Goal: Task Accomplishment & Management: Use online tool/utility

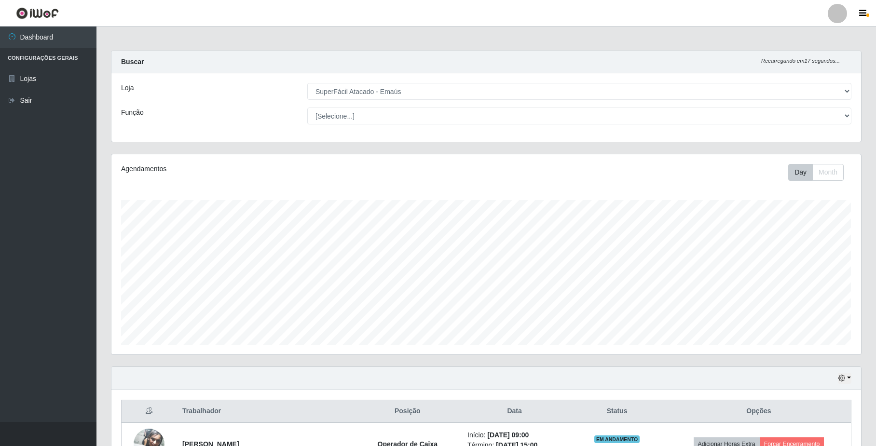
select select "407"
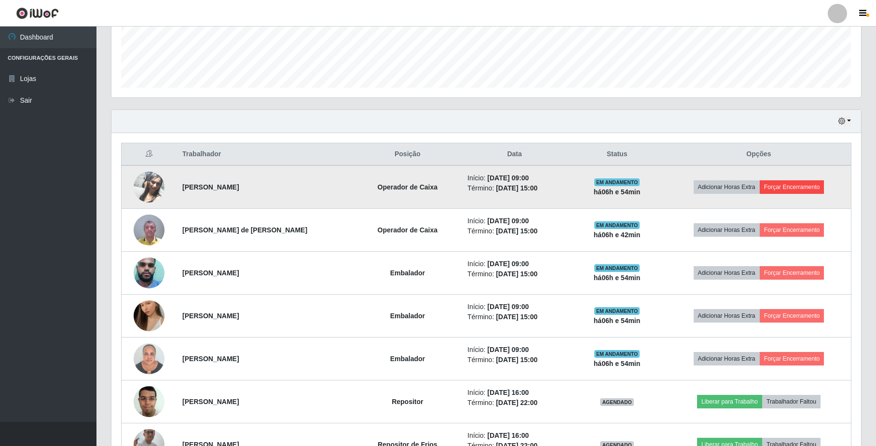
scroll to position [257, 0]
click at [795, 186] on button "Forçar Encerramento" at bounding box center [792, 187] width 65 height 14
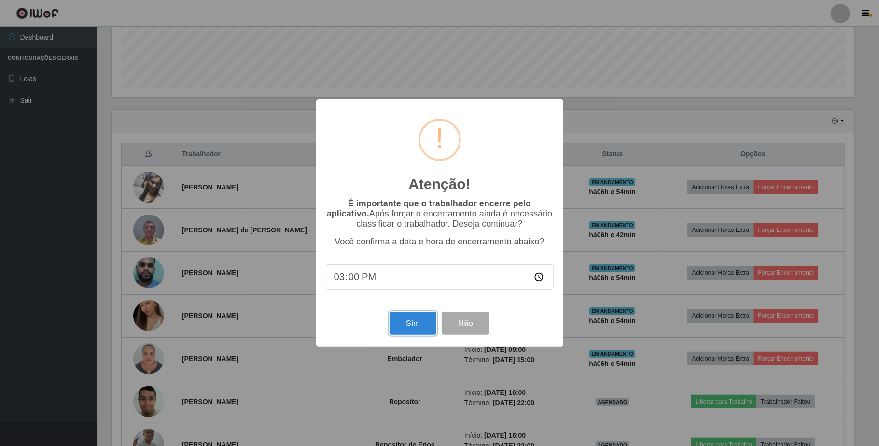
drag, startPoint x: 414, startPoint y: 321, endPoint x: 840, endPoint y: 228, distance: 436.5
click at [415, 321] on button "Sim" at bounding box center [412, 323] width 47 height 23
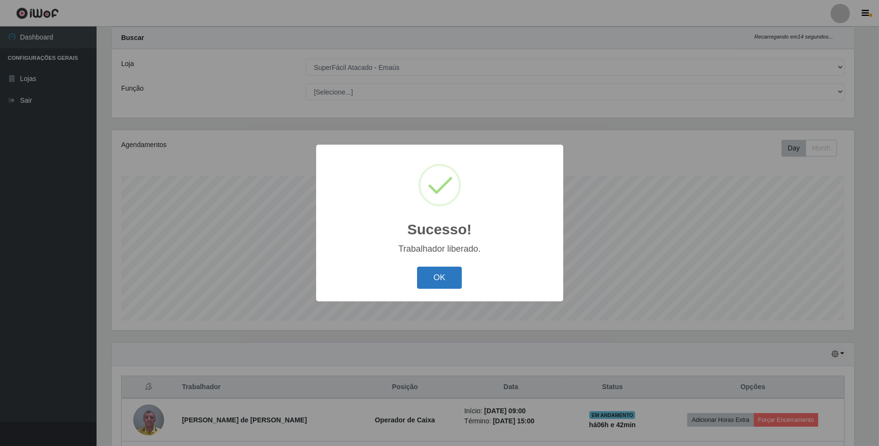
click at [437, 284] on button "OK" at bounding box center [439, 278] width 45 height 23
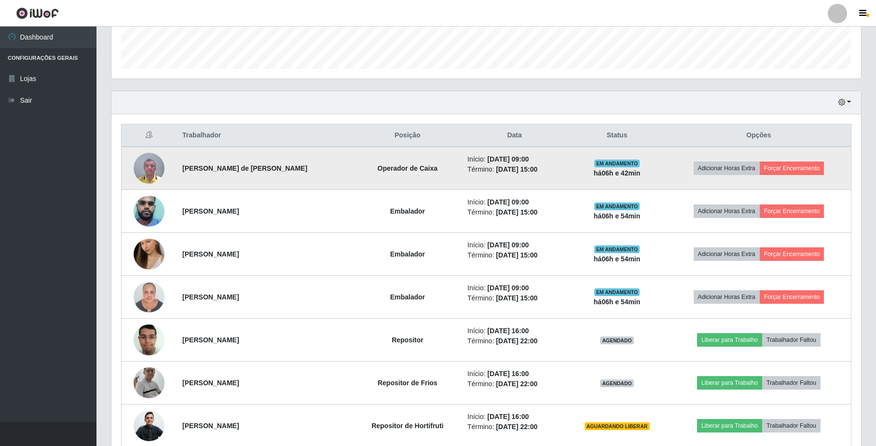
scroll to position [282, 0]
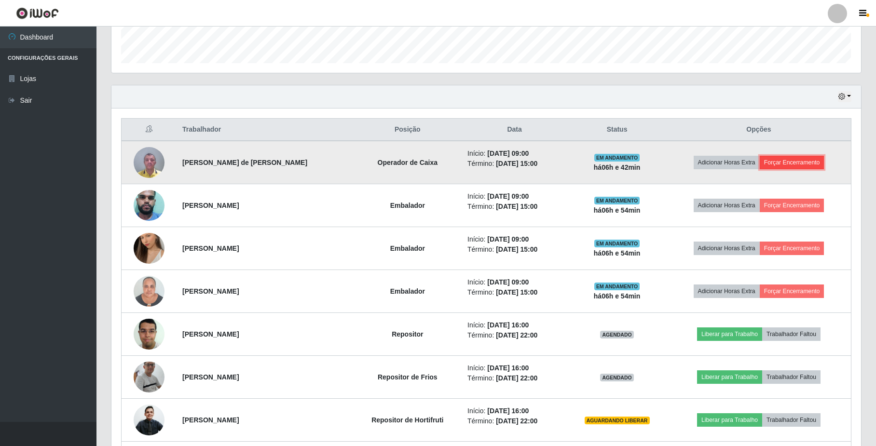
click at [787, 162] on button "Forçar Encerramento" at bounding box center [792, 163] width 65 height 14
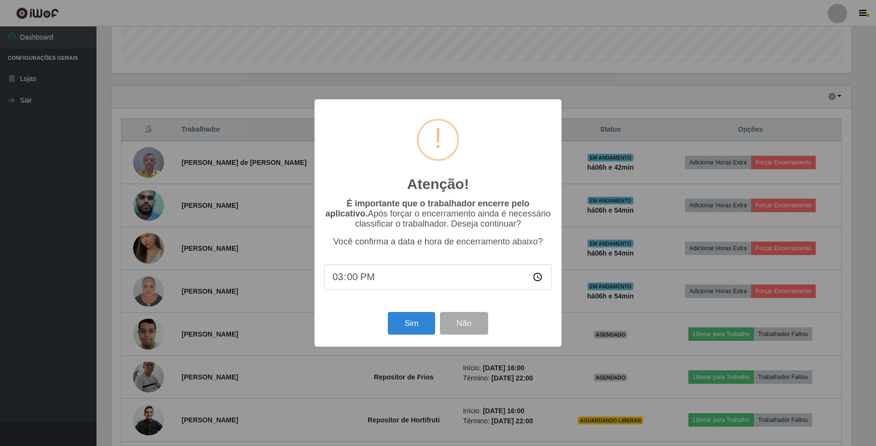
scroll to position [201, 742]
click at [409, 321] on button "Sim" at bounding box center [412, 323] width 47 height 23
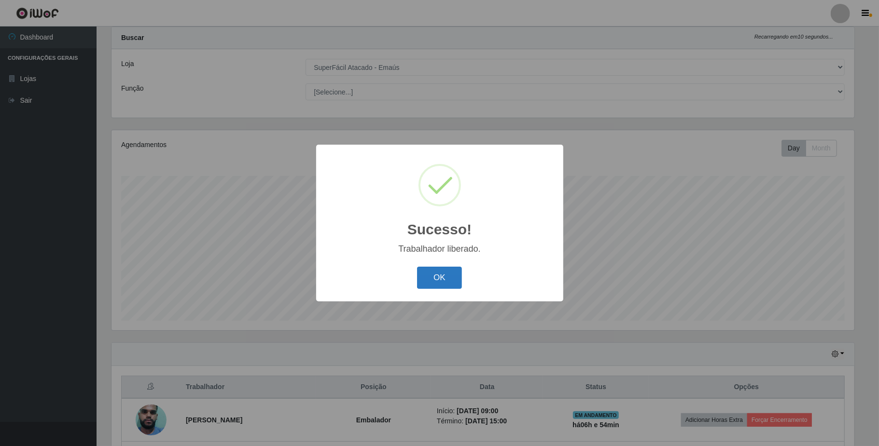
click at [421, 281] on button "OK" at bounding box center [439, 278] width 45 height 23
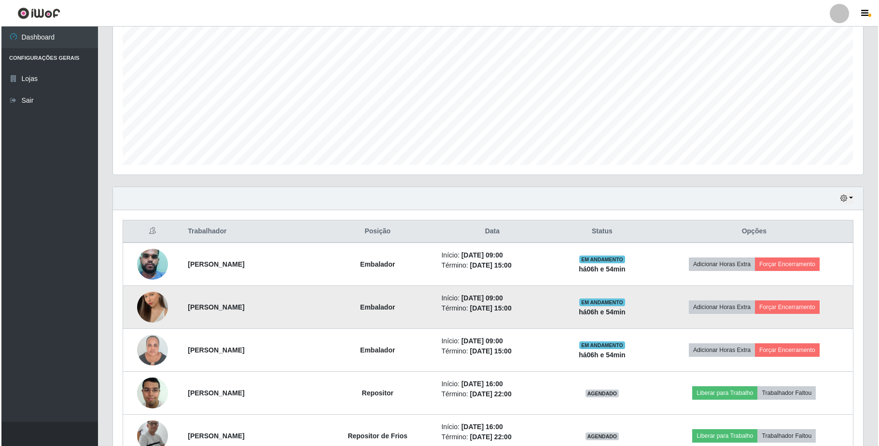
scroll to position [217, 0]
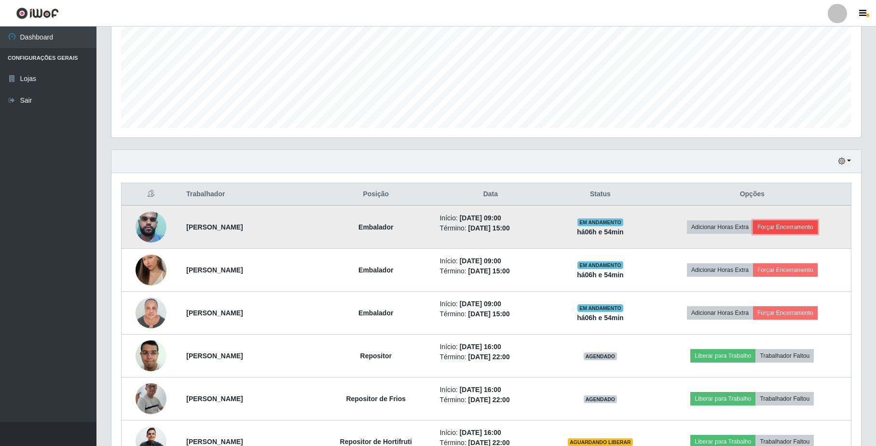
click at [799, 234] on button "Forçar Encerramento" at bounding box center [785, 227] width 65 height 14
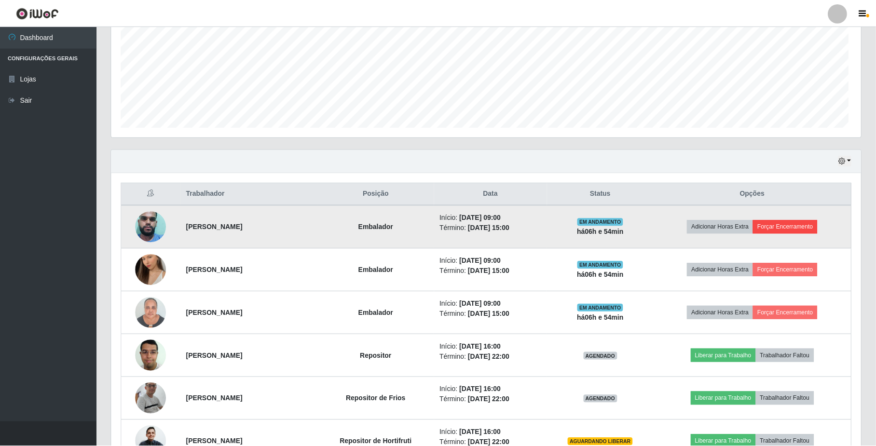
scroll to position [201, 742]
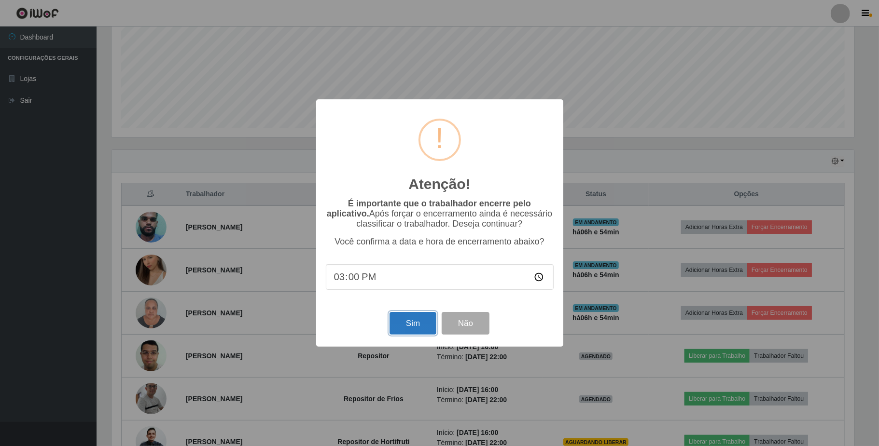
click at [402, 323] on button "Sim" at bounding box center [412, 323] width 47 height 23
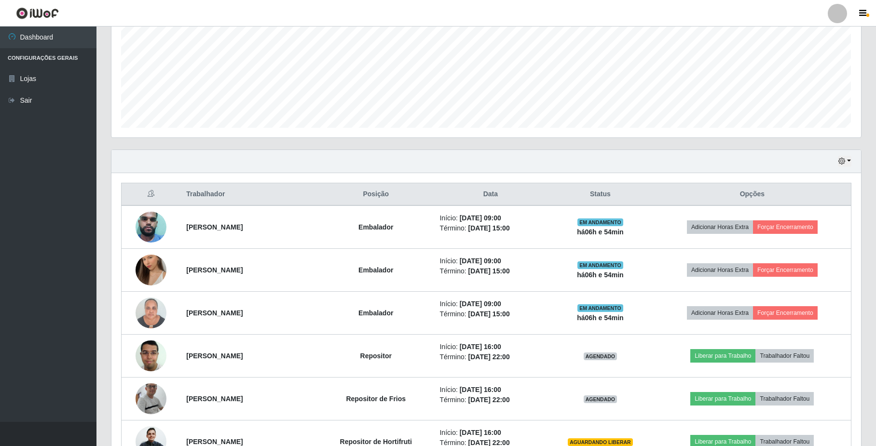
scroll to position [0, 0]
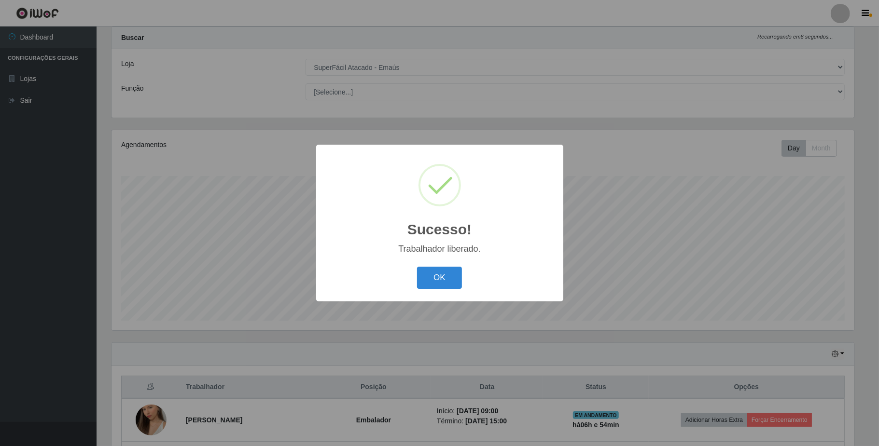
click at [439, 300] on div "Sucesso! × Trabalhador liberado. OK Cancel" at bounding box center [439, 223] width 247 height 156
click at [437, 286] on button "OK" at bounding box center [439, 278] width 45 height 23
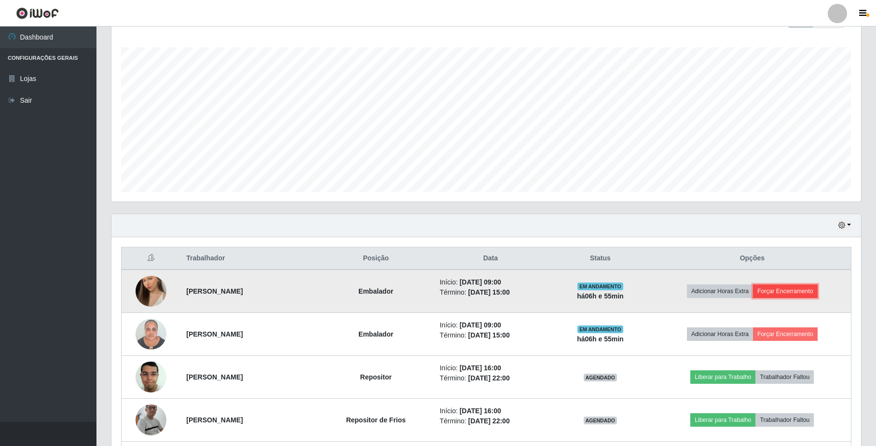
click at [798, 294] on button "Forçar Encerramento" at bounding box center [785, 292] width 65 height 14
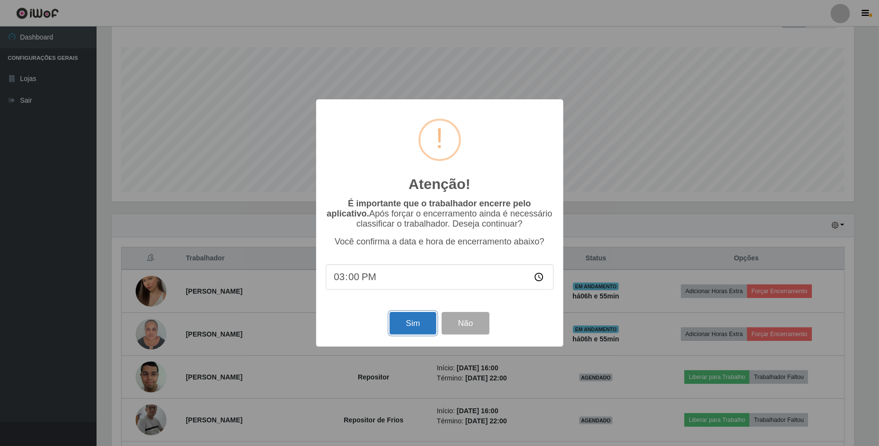
click at [415, 325] on button "Sim" at bounding box center [412, 323] width 47 height 23
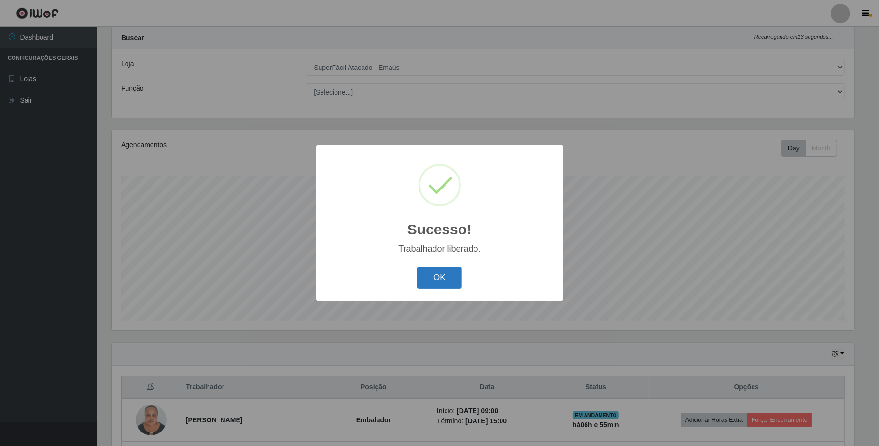
click at [433, 271] on button "OK" at bounding box center [439, 278] width 45 height 23
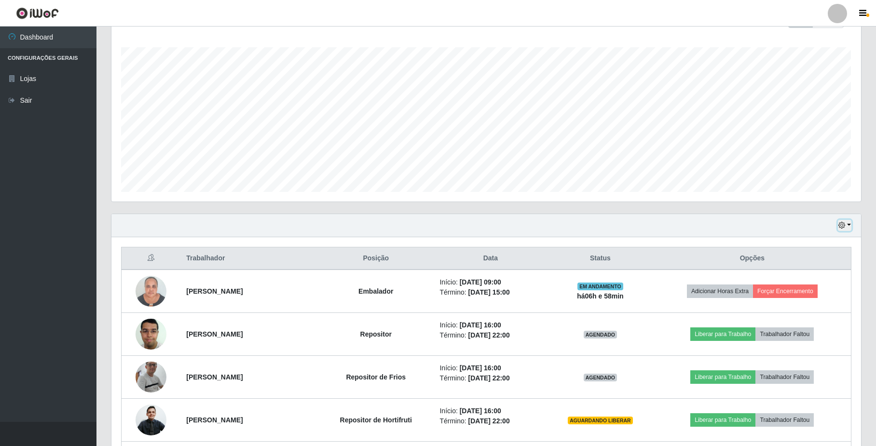
click at [839, 223] on icon "button" at bounding box center [842, 225] width 7 height 7
click at [839, 258] on button "1 dia" at bounding box center [813, 263] width 76 height 20
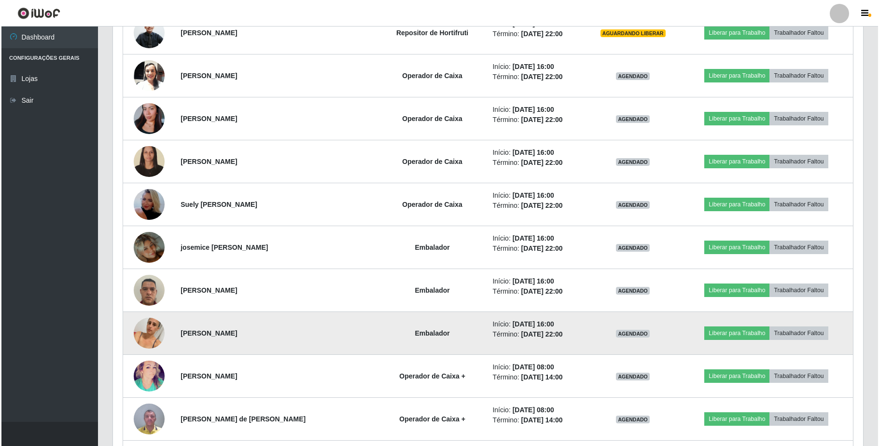
scroll to position [539, 0]
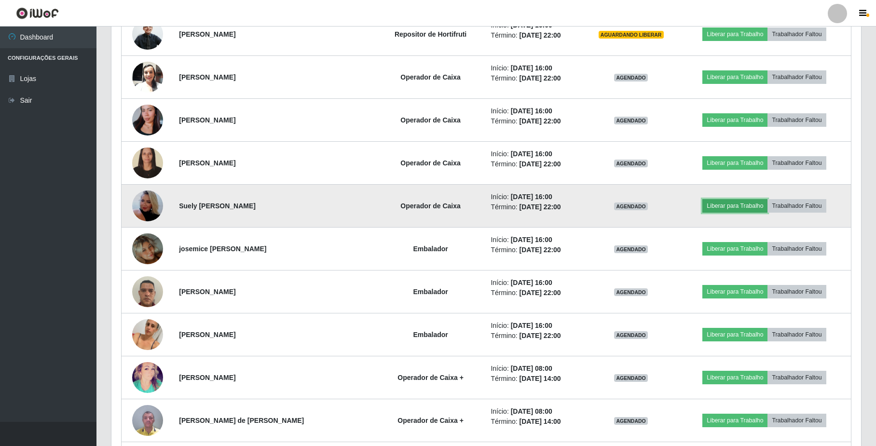
click at [747, 211] on button "Liberar para Trabalho" at bounding box center [734, 206] width 65 height 14
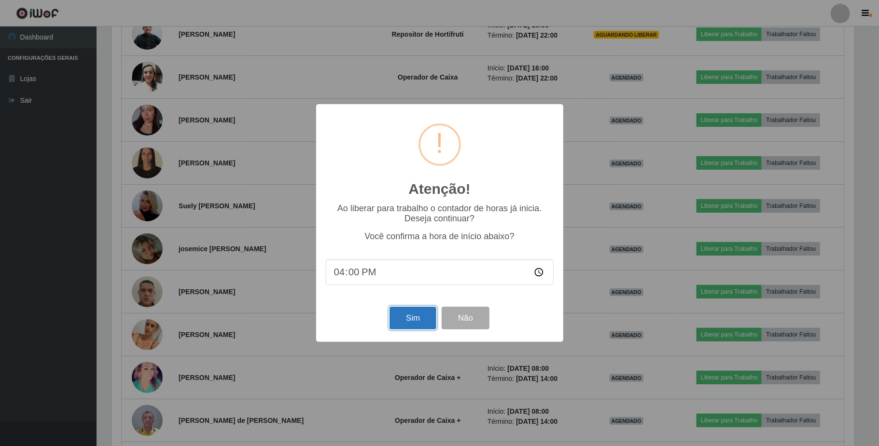
click at [412, 318] on button "Sim" at bounding box center [412, 318] width 47 height 23
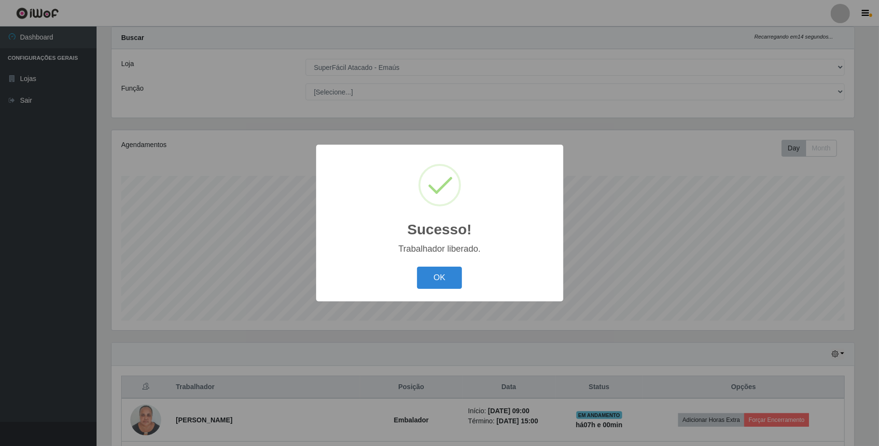
click at [437, 263] on div "Sucesso! × Trabalhador liberado. OK Cancel" at bounding box center [439, 223] width 247 height 156
click at [437, 277] on button "OK" at bounding box center [439, 278] width 45 height 23
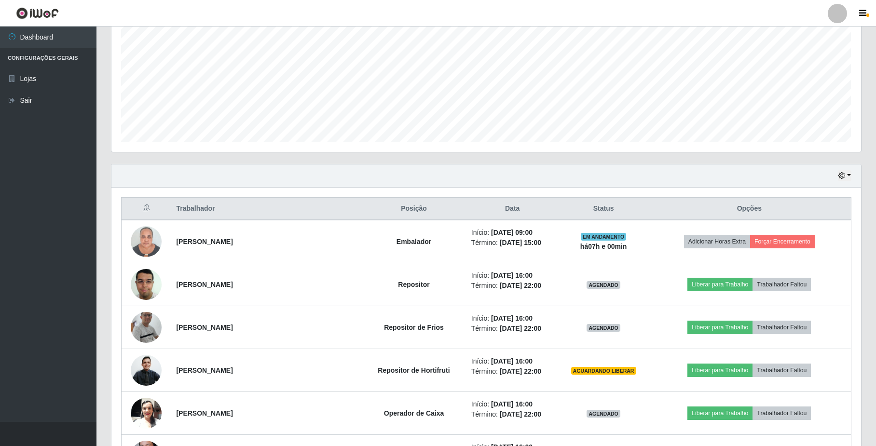
scroll to position [282, 0]
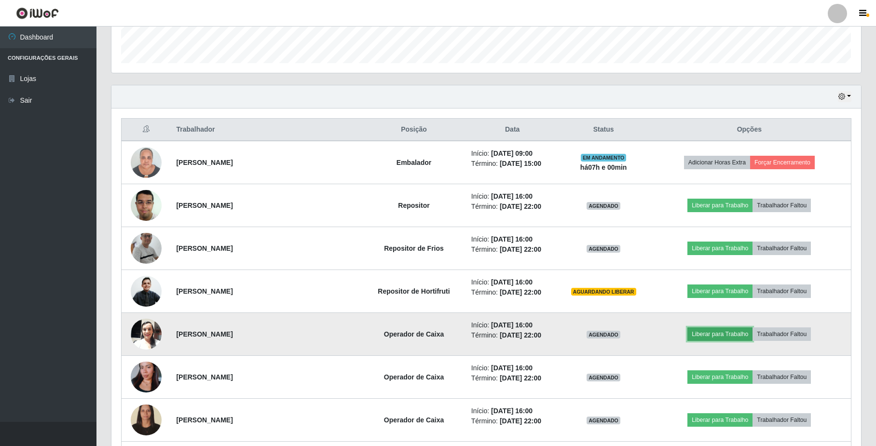
click at [733, 332] on button "Liberar para Trabalho" at bounding box center [720, 335] width 65 height 14
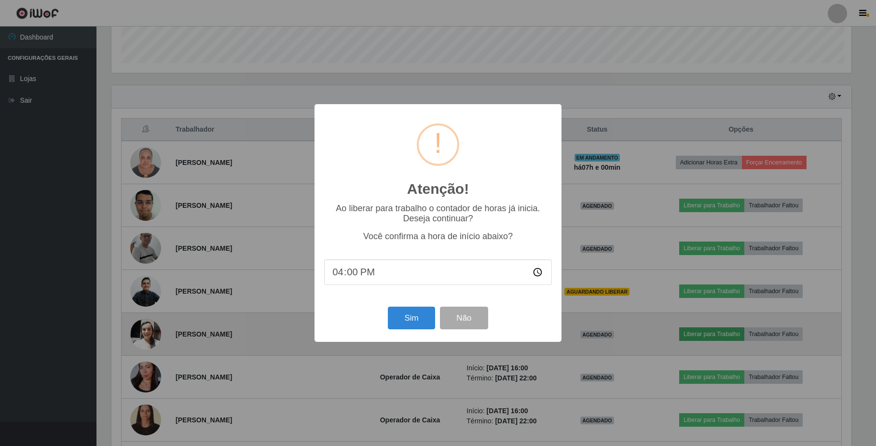
scroll to position [201, 742]
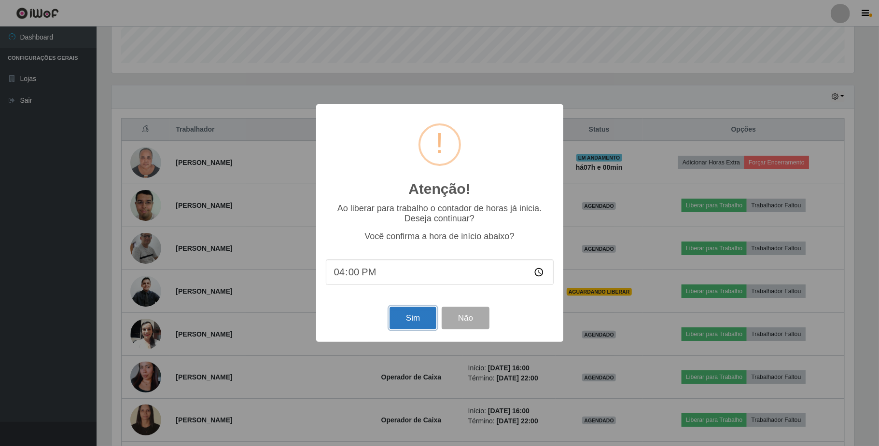
click at [418, 324] on button "Sim" at bounding box center [412, 318] width 47 height 23
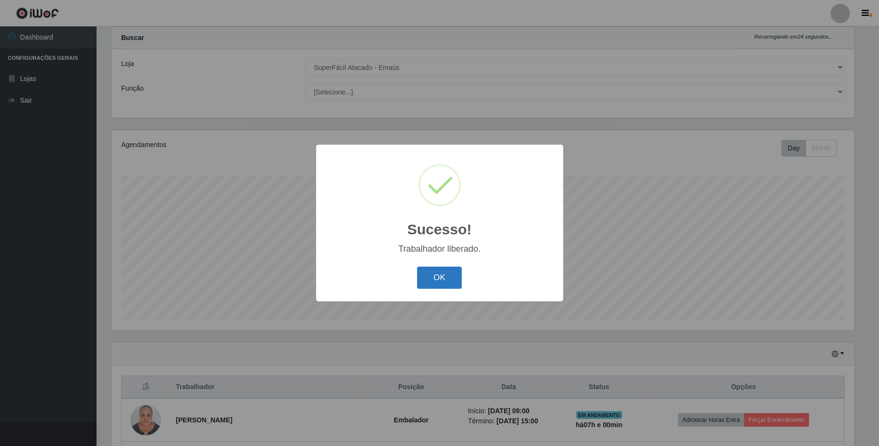
click at [456, 283] on button "OK" at bounding box center [439, 278] width 45 height 23
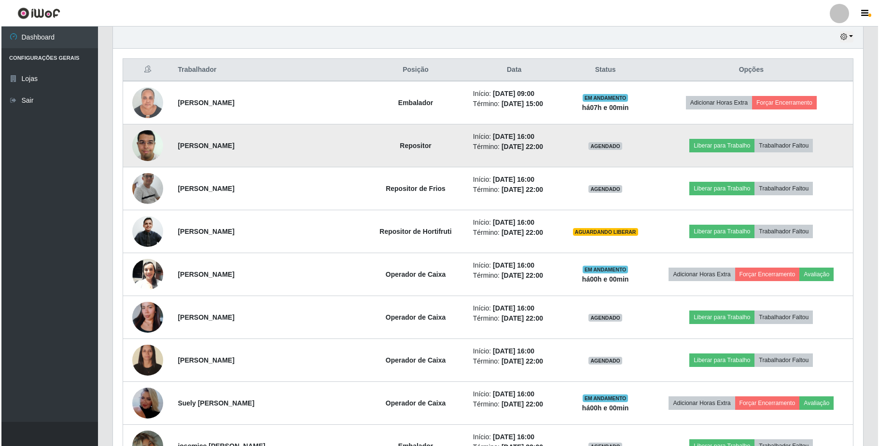
scroll to position [346, 0]
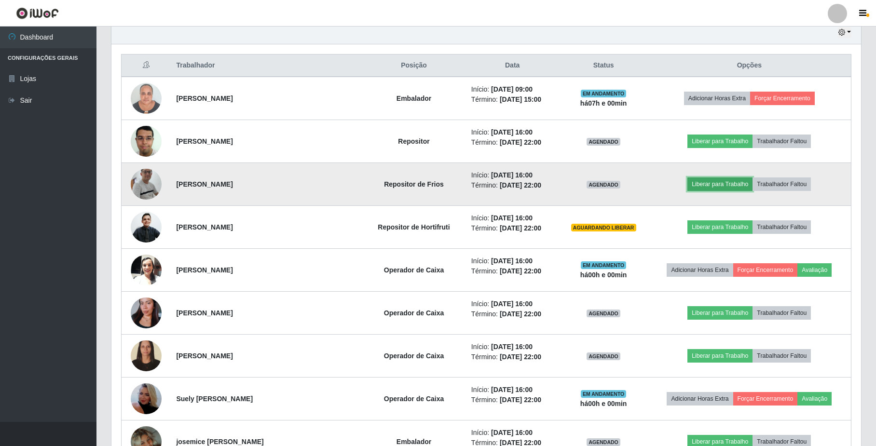
click at [720, 184] on button "Liberar para Trabalho" at bounding box center [720, 185] width 65 height 14
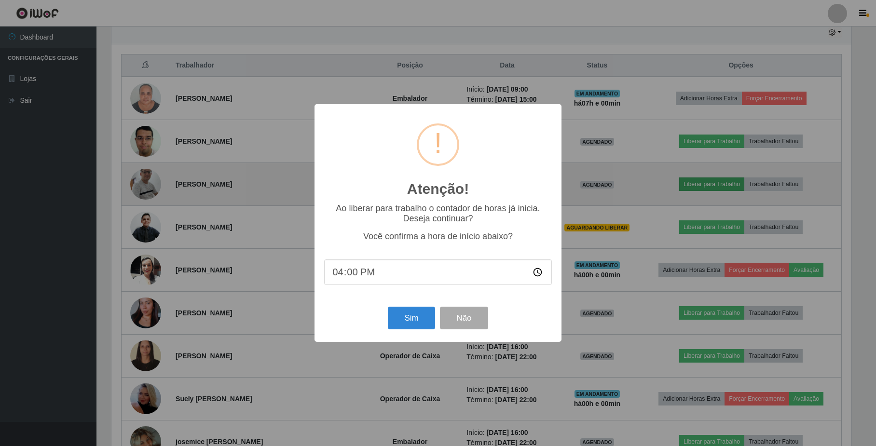
scroll to position [201, 742]
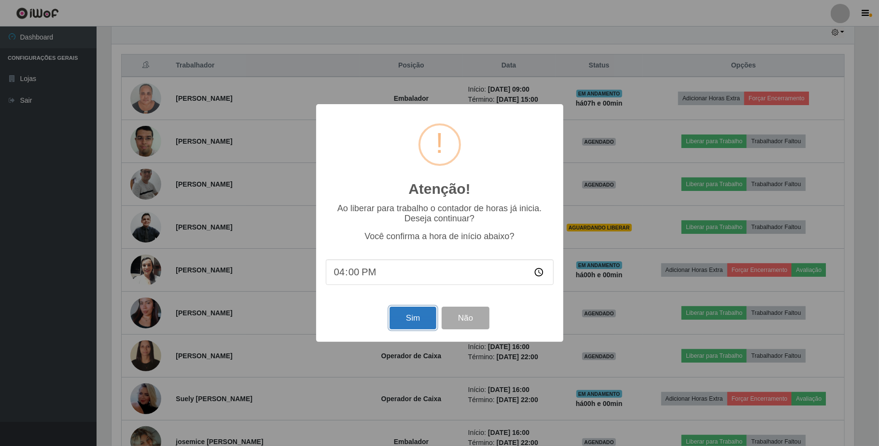
click at [408, 317] on button "Sim" at bounding box center [412, 318] width 47 height 23
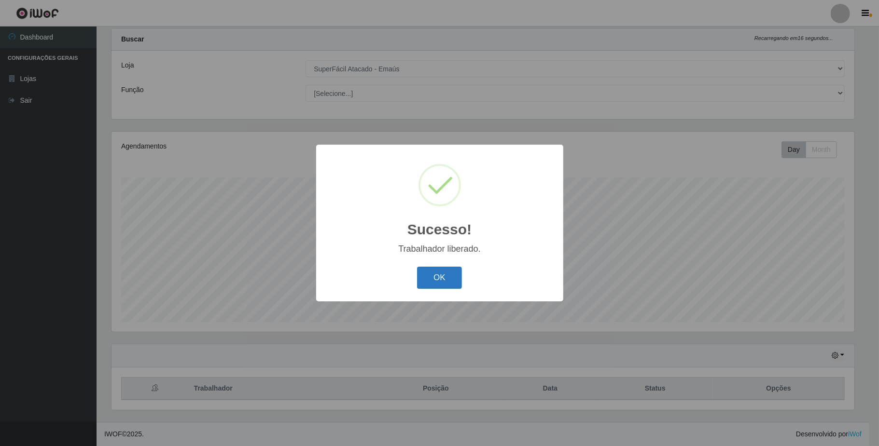
click at [423, 276] on button "OK" at bounding box center [439, 278] width 45 height 23
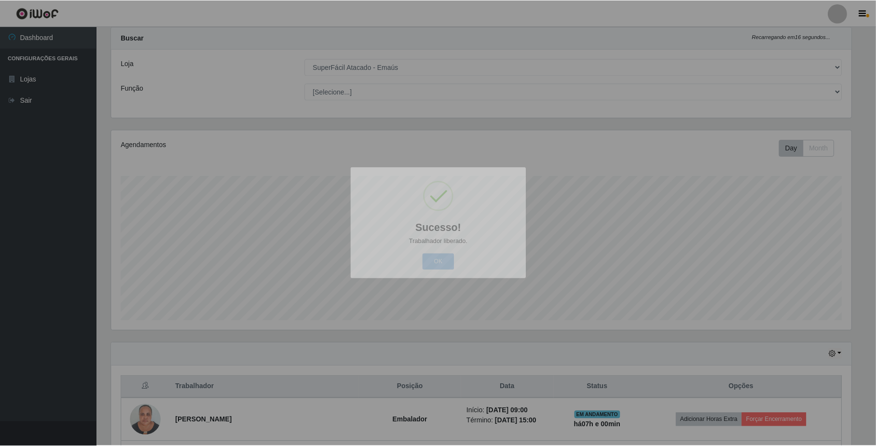
scroll to position [482259, 481710]
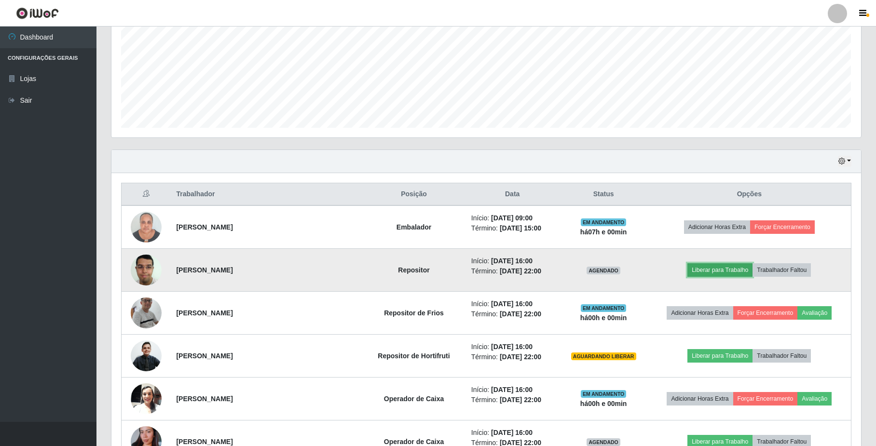
click at [712, 269] on button "Liberar para Trabalho" at bounding box center [720, 270] width 65 height 14
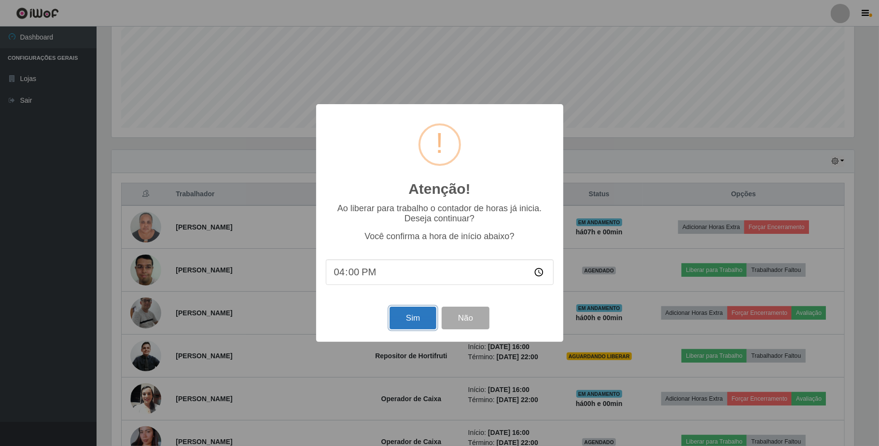
click at [415, 321] on button "Sim" at bounding box center [412, 318] width 47 height 23
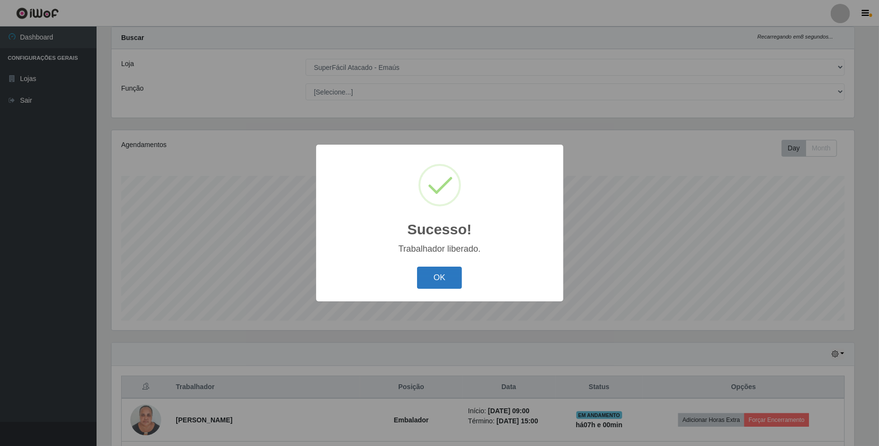
click at [445, 275] on button "OK" at bounding box center [439, 278] width 45 height 23
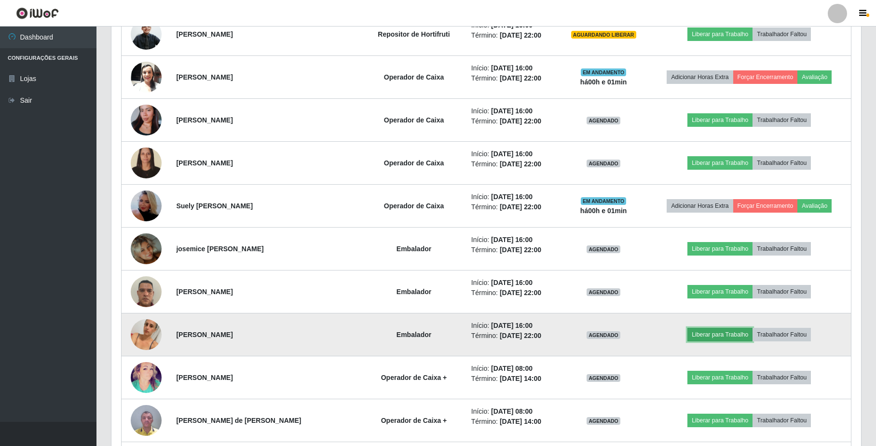
click at [719, 336] on button "Liberar para Trabalho" at bounding box center [720, 335] width 65 height 14
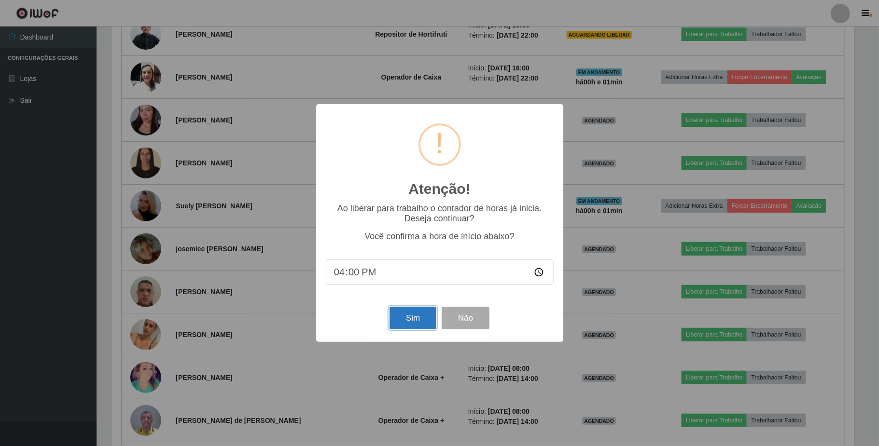
drag, startPoint x: 425, startPoint y: 320, endPoint x: 434, endPoint y: 315, distance: 10.8
click at [434, 315] on button "Sim" at bounding box center [412, 318] width 47 height 23
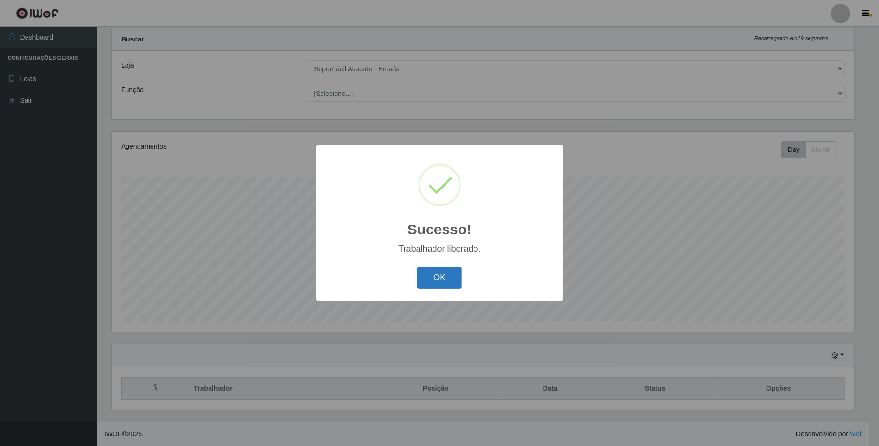
click at [443, 268] on button "OK" at bounding box center [439, 278] width 45 height 23
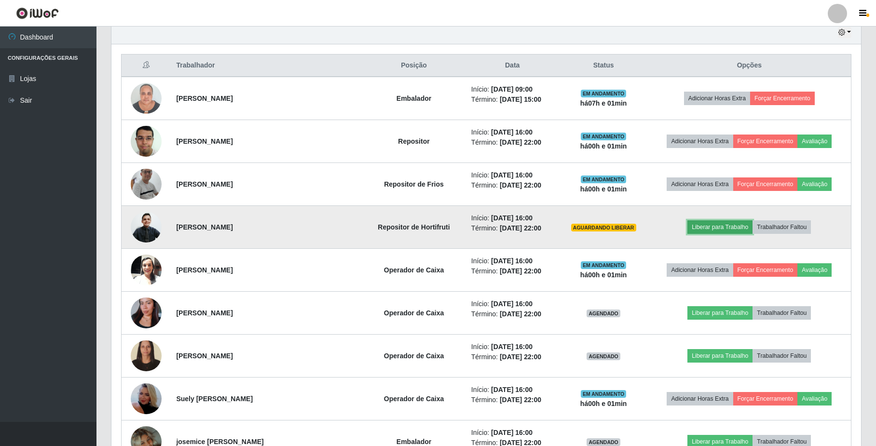
click at [705, 224] on button "Liberar para Trabalho" at bounding box center [720, 227] width 65 height 14
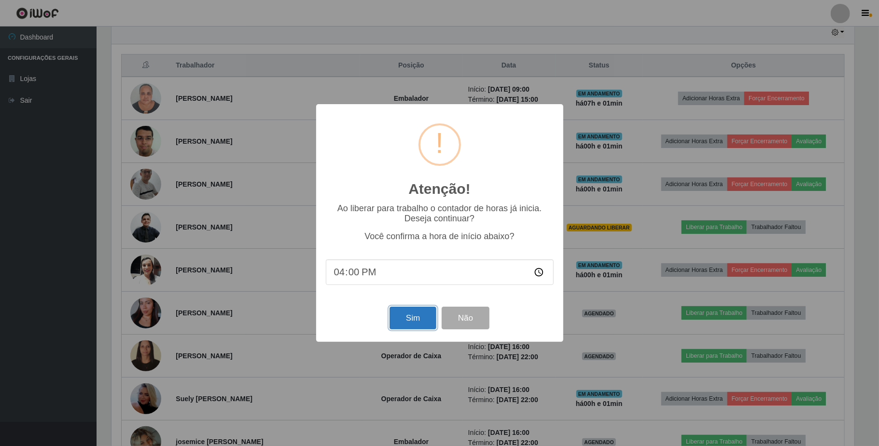
click at [408, 319] on button "Sim" at bounding box center [412, 318] width 47 height 23
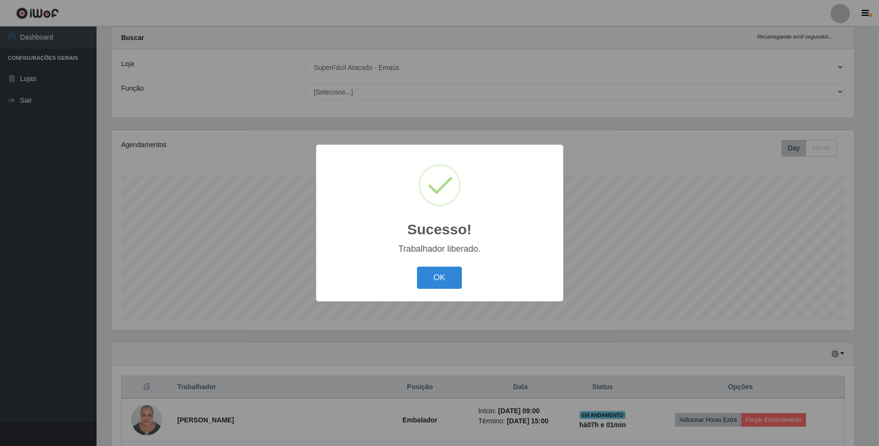
click at [452, 259] on div "Sucesso! × Trabalhador liberado. OK Cancel" at bounding box center [439, 223] width 247 height 156
click at [446, 272] on button "OK" at bounding box center [439, 278] width 45 height 23
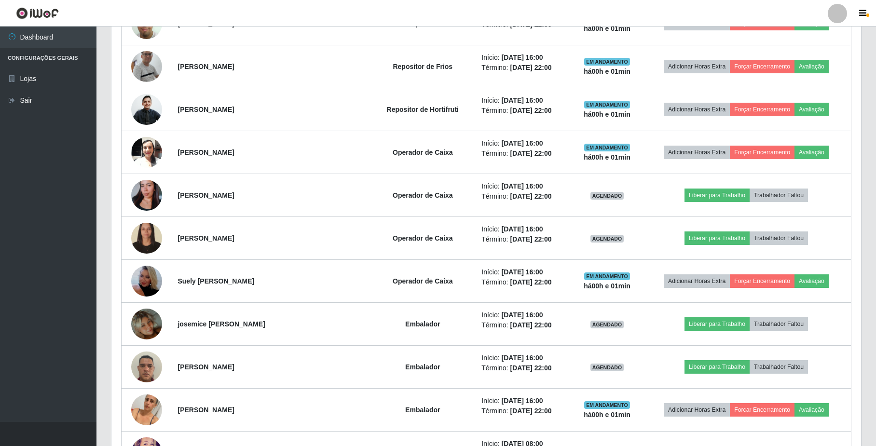
scroll to position [475, 0]
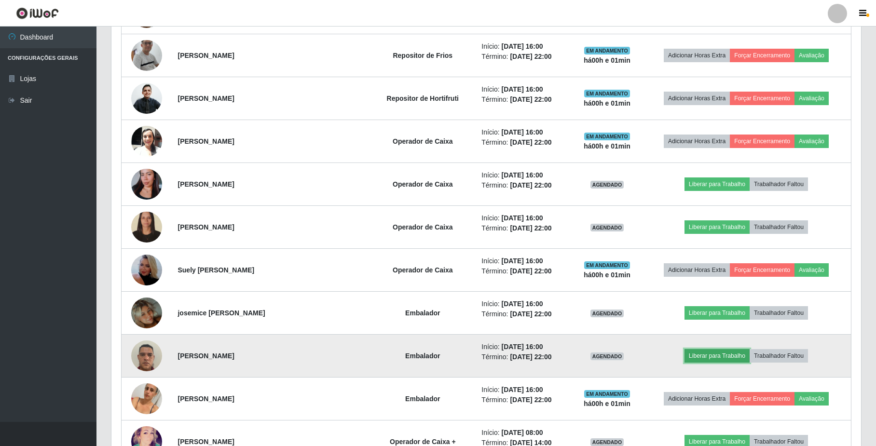
click at [721, 354] on button "Liberar para Trabalho" at bounding box center [717, 356] width 65 height 14
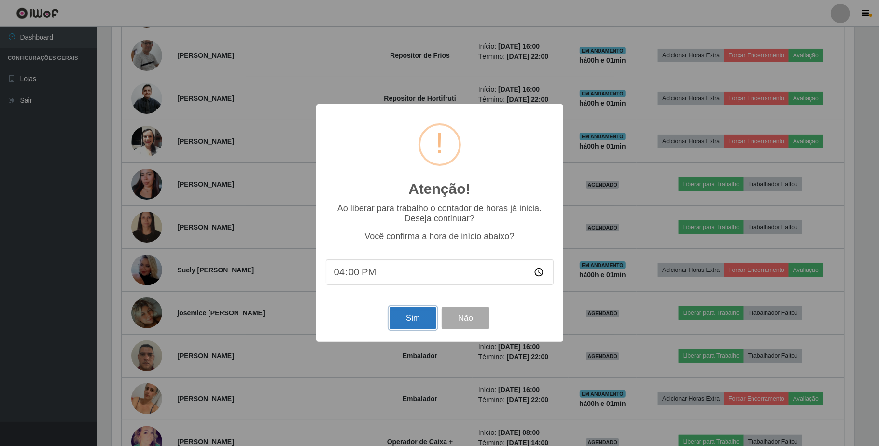
click at [421, 323] on button "Sim" at bounding box center [412, 318] width 47 height 23
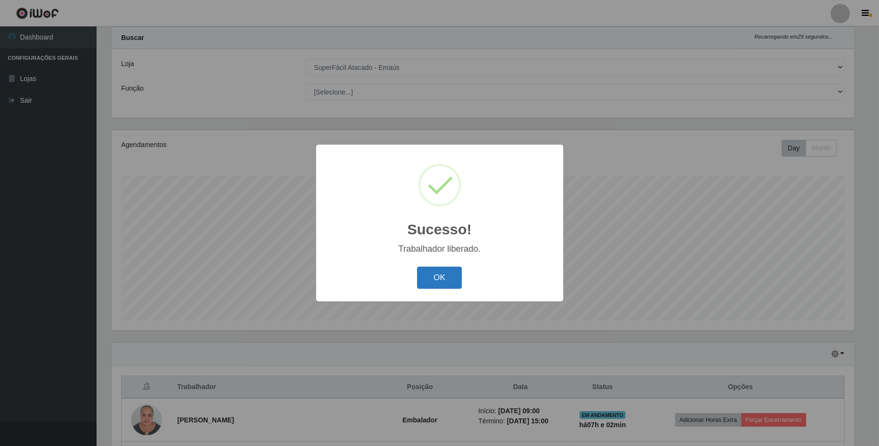
click at [432, 273] on button "OK" at bounding box center [439, 278] width 45 height 23
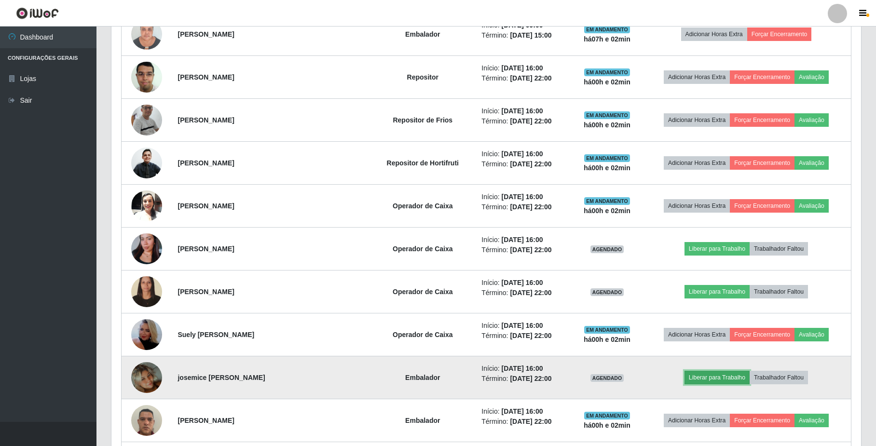
click at [721, 378] on button "Liberar para Trabalho" at bounding box center [717, 378] width 65 height 14
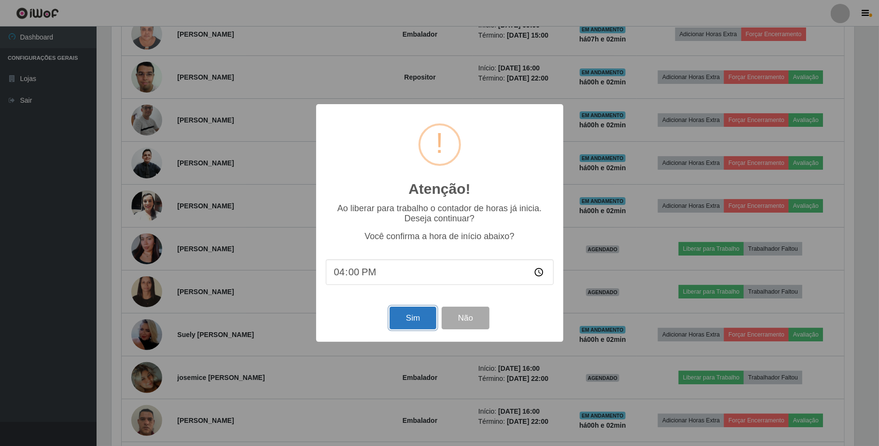
click at [410, 330] on button "Sim" at bounding box center [412, 318] width 47 height 23
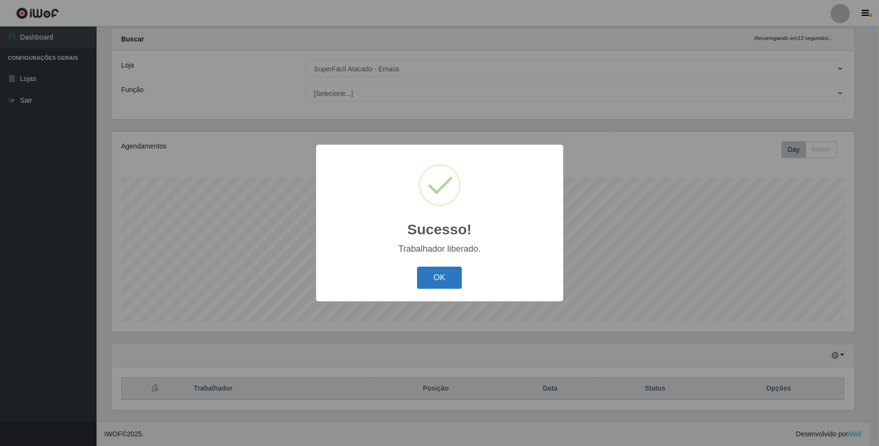
click at [444, 284] on button "OK" at bounding box center [439, 278] width 45 height 23
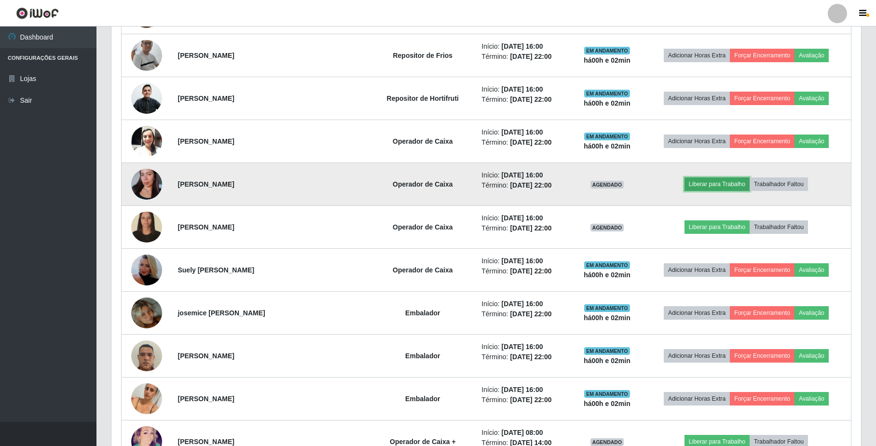
click at [722, 182] on button "Liberar para Trabalho" at bounding box center [717, 185] width 65 height 14
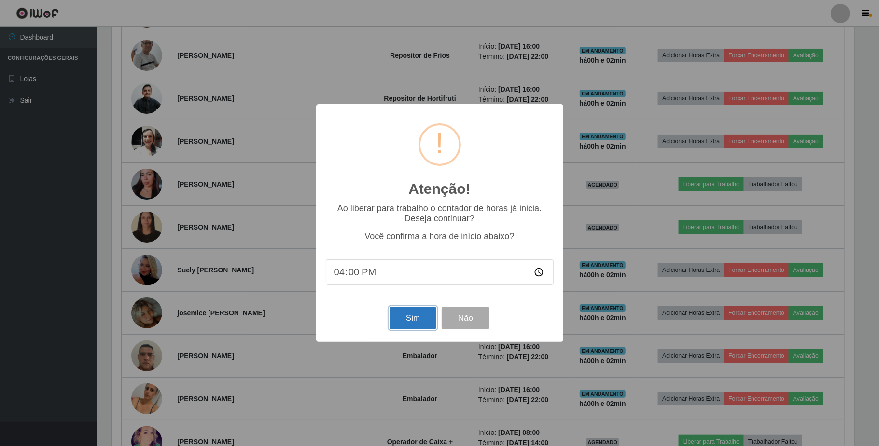
click at [412, 317] on button "Sim" at bounding box center [412, 318] width 47 height 23
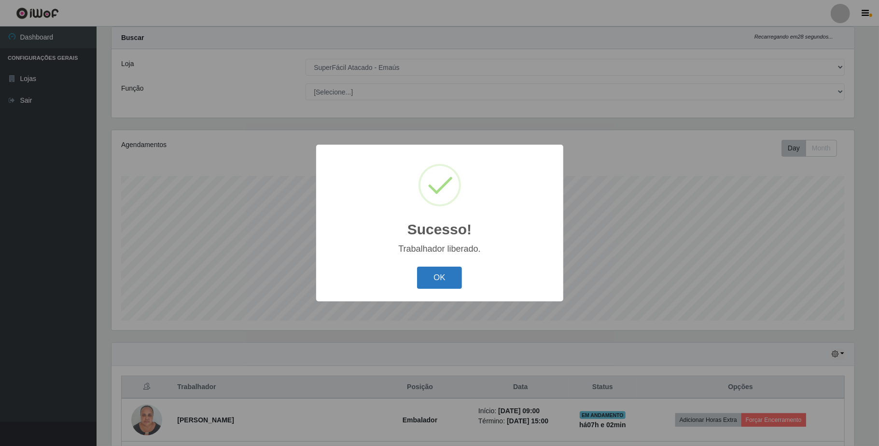
click at [426, 281] on button "OK" at bounding box center [439, 278] width 45 height 23
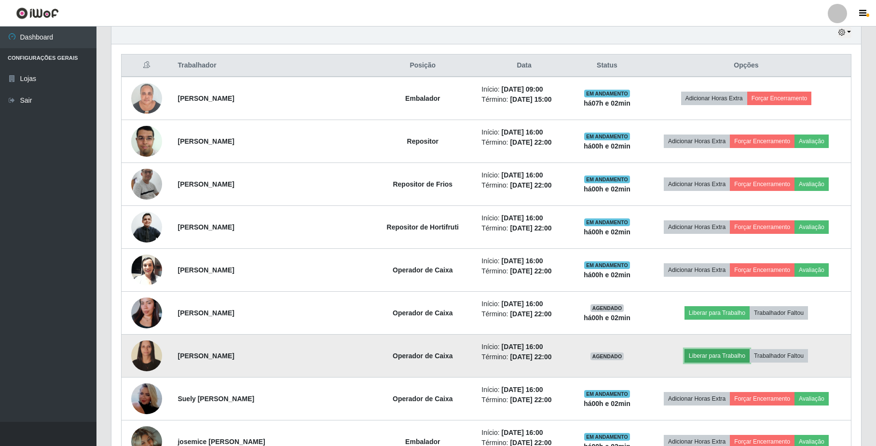
click at [718, 358] on button "Liberar para Trabalho" at bounding box center [717, 356] width 65 height 14
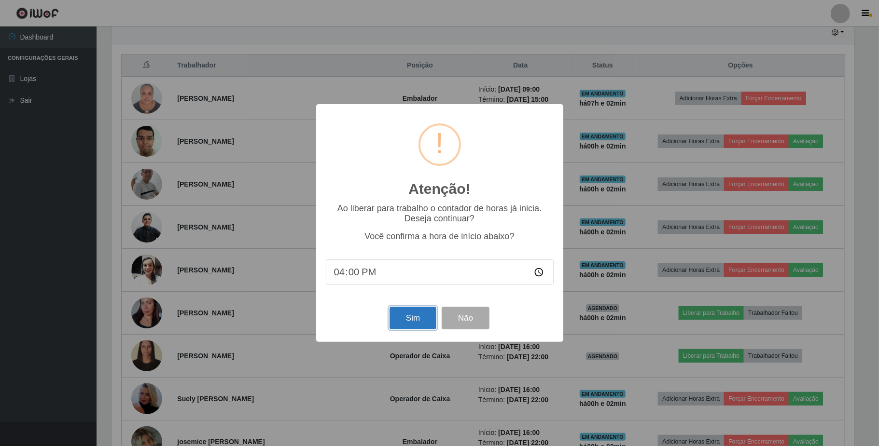
click at [417, 315] on button "Sim" at bounding box center [412, 318] width 47 height 23
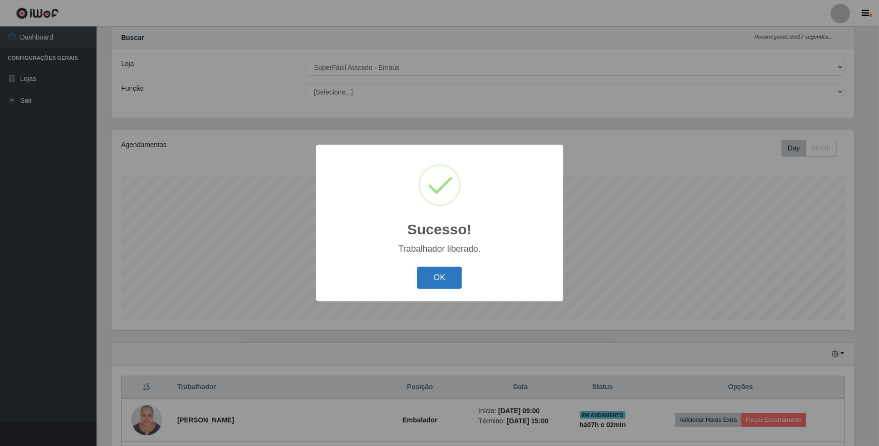
click at [442, 284] on button "OK" at bounding box center [439, 278] width 45 height 23
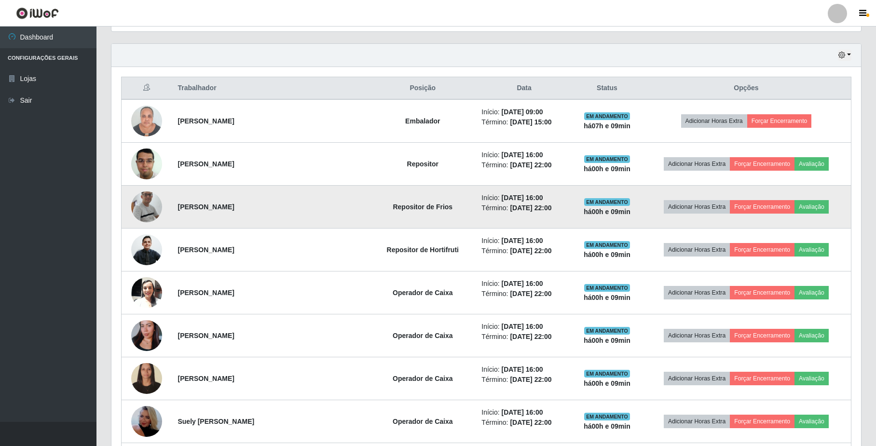
scroll to position [346, 0]
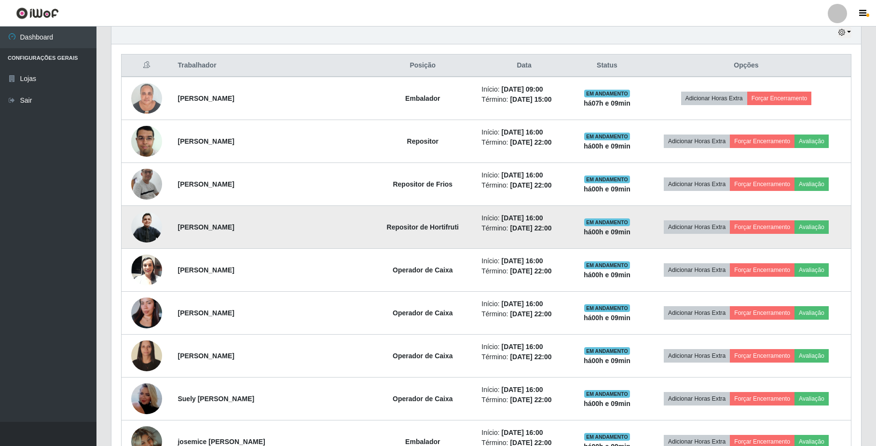
click at [151, 228] on img at bounding box center [146, 227] width 31 height 33
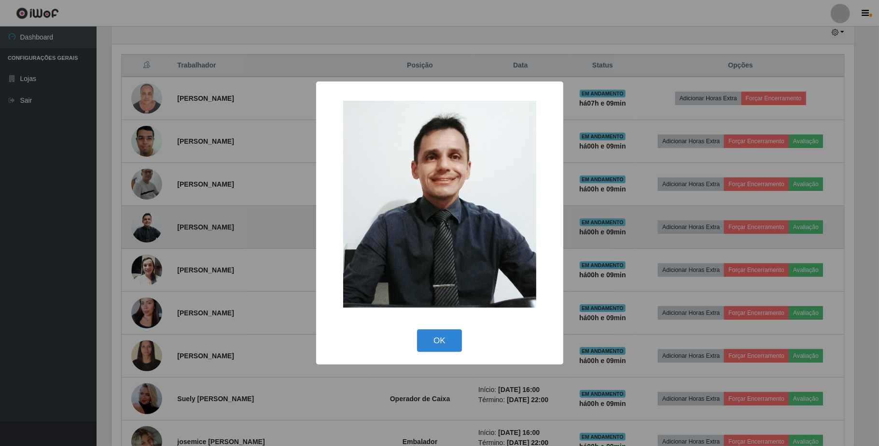
click at [151, 228] on div "× OK Cancel" at bounding box center [439, 223] width 879 height 446
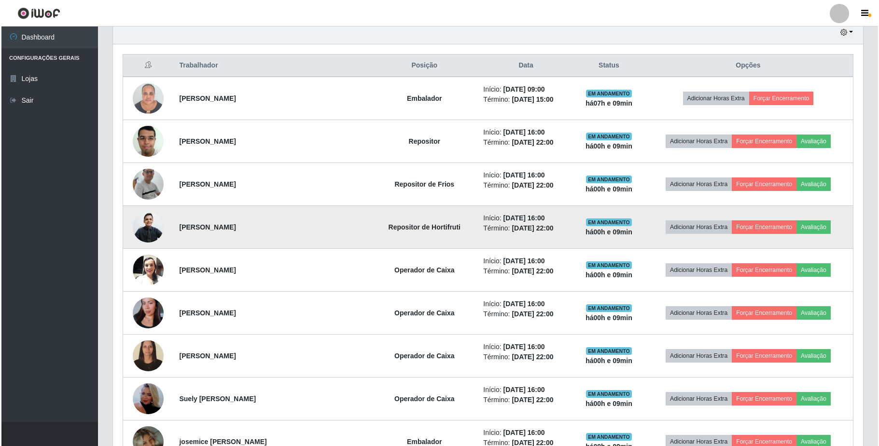
scroll to position [201, 749]
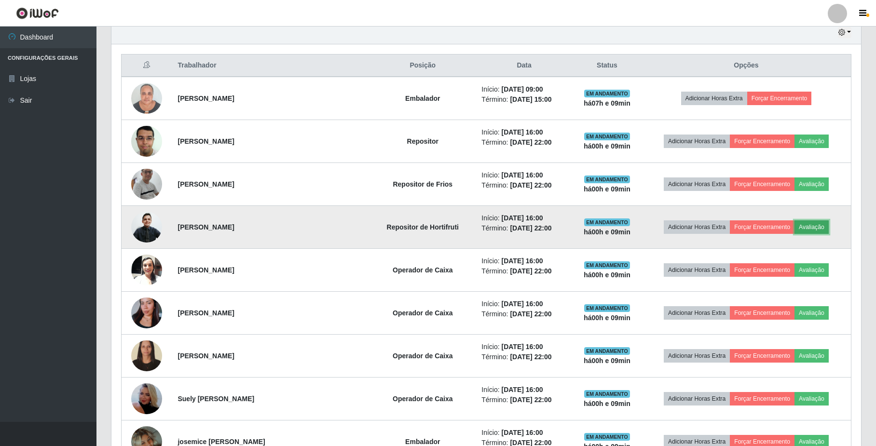
click at [809, 228] on button "Avaliação" at bounding box center [812, 227] width 34 height 14
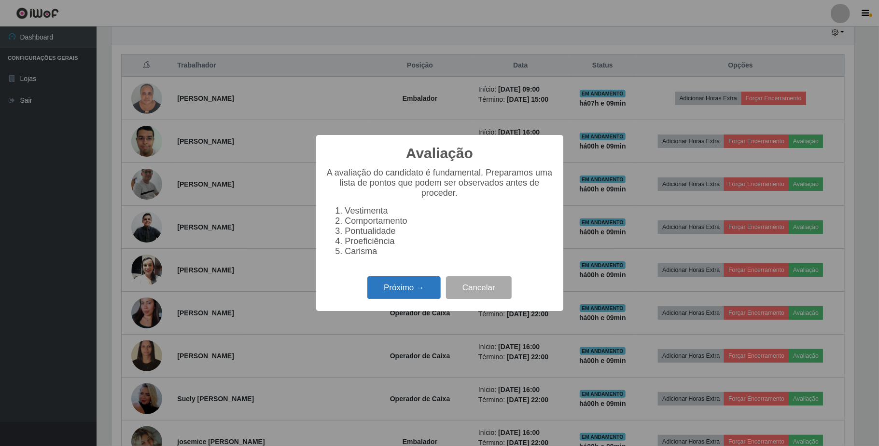
click at [413, 296] on button "Próximo →" at bounding box center [403, 287] width 73 height 23
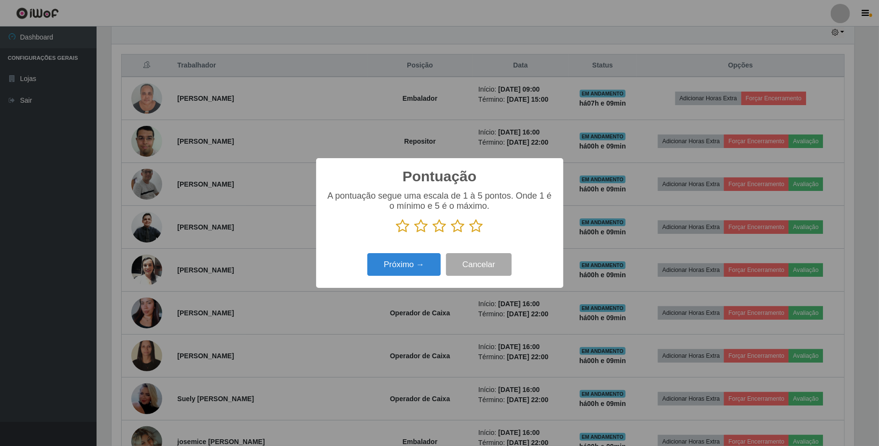
scroll to position [482259, 481717]
click at [479, 229] on icon at bounding box center [476, 226] width 14 height 14
click at [469, 234] on input "radio" at bounding box center [469, 234] width 0 height 0
click at [405, 261] on button "Próximo →" at bounding box center [403, 264] width 73 height 23
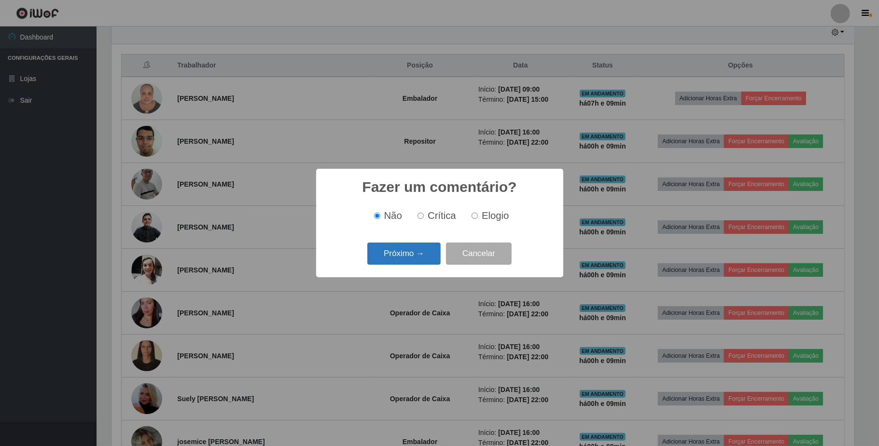
click at [406, 259] on button "Próximo →" at bounding box center [403, 254] width 73 height 23
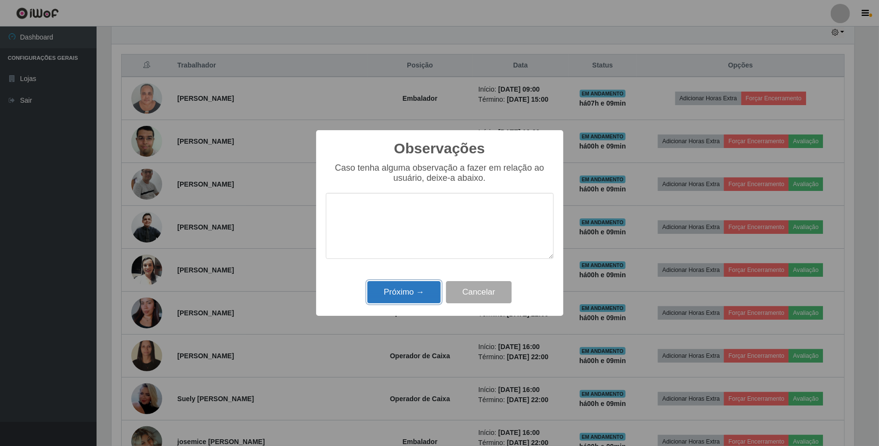
click at [408, 295] on button "Próximo →" at bounding box center [403, 292] width 73 height 23
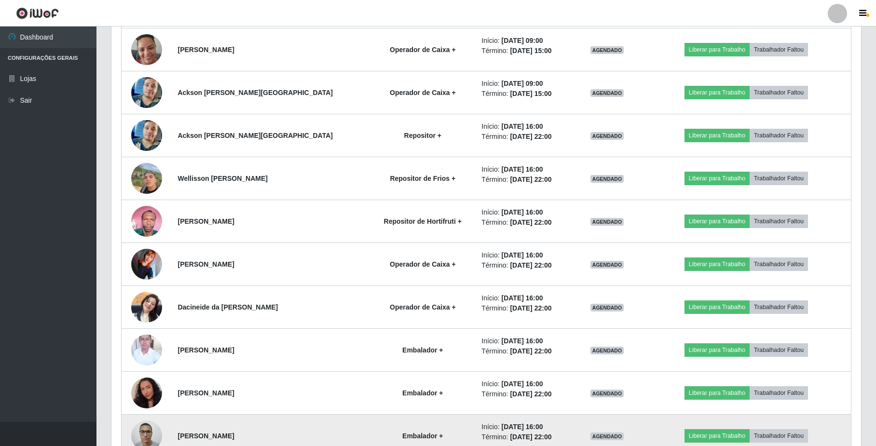
scroll to position [1016, 0]
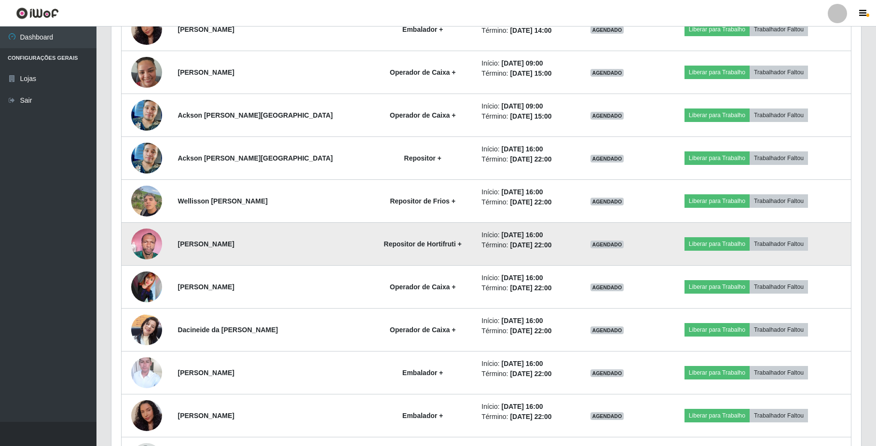
click at [145, 246] on img at bounding box center [146, 243] width 31 height 41
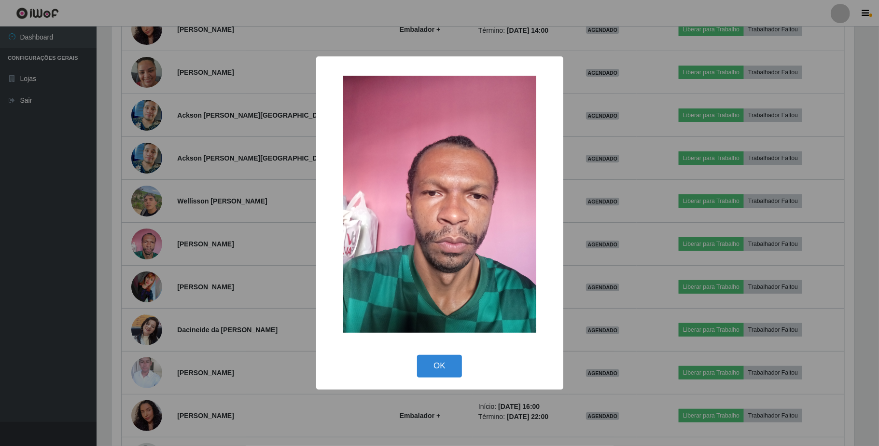
click at [150, 246] on div "× OK Cancel" at bounding box center [439, 223] width 879 height 446
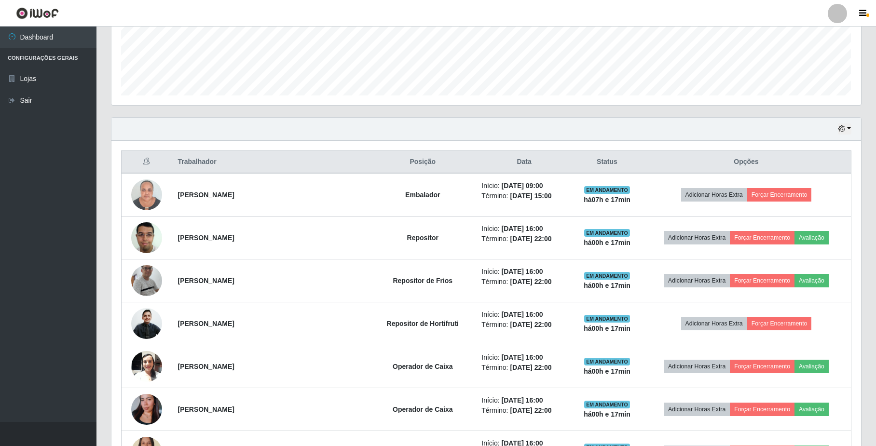
scroll to position [244, 0]
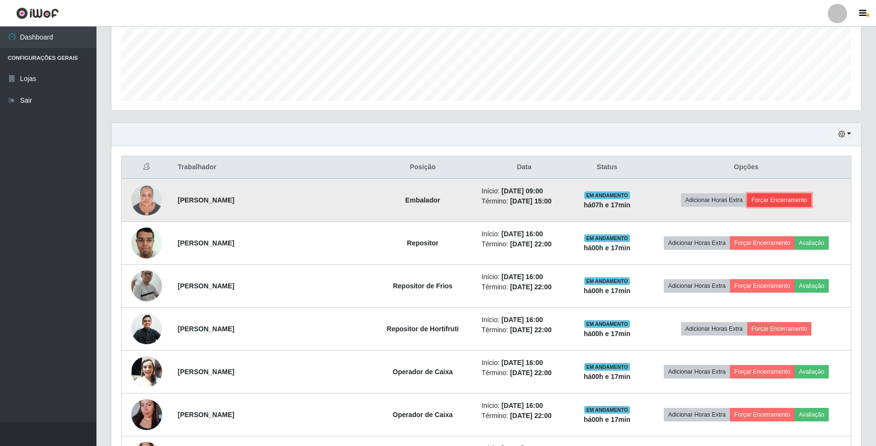
click at [763, 197] on button "Forçar Encerramento" at bounding box center [779, 200] width 65 height 14
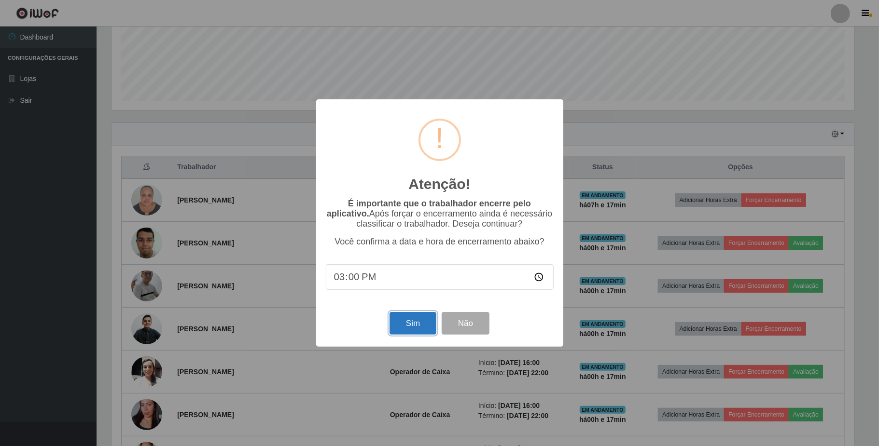
click at [414, 322] on button "Sim" at bounding box center [412, 323] width 47 height 23
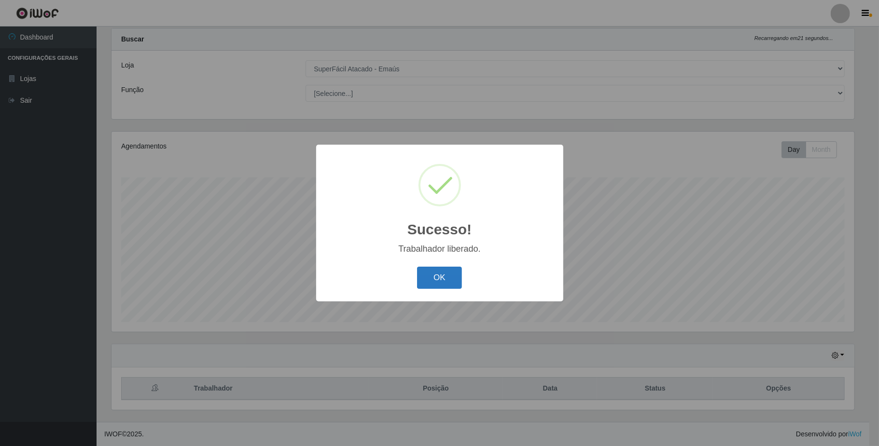
click at [447, 275] on button "OK" at bounding box center [439, 278] width 45 height 23
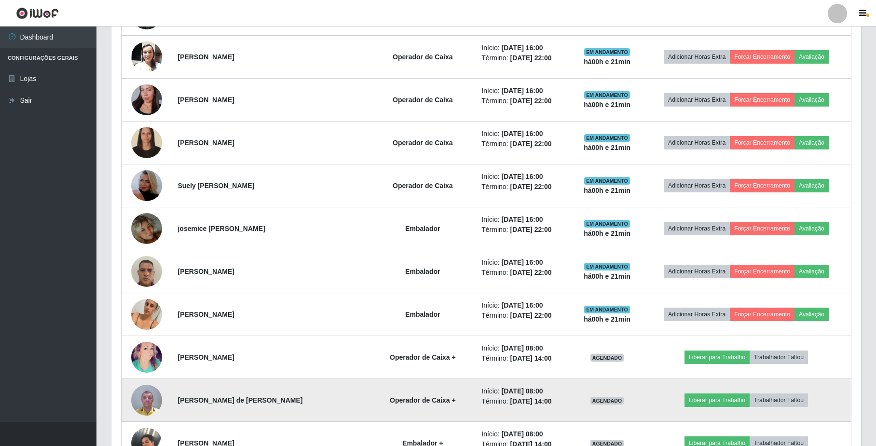
scroll to position [539, 0]
